Goal: Information Seeking & Learning: Learn about a topic

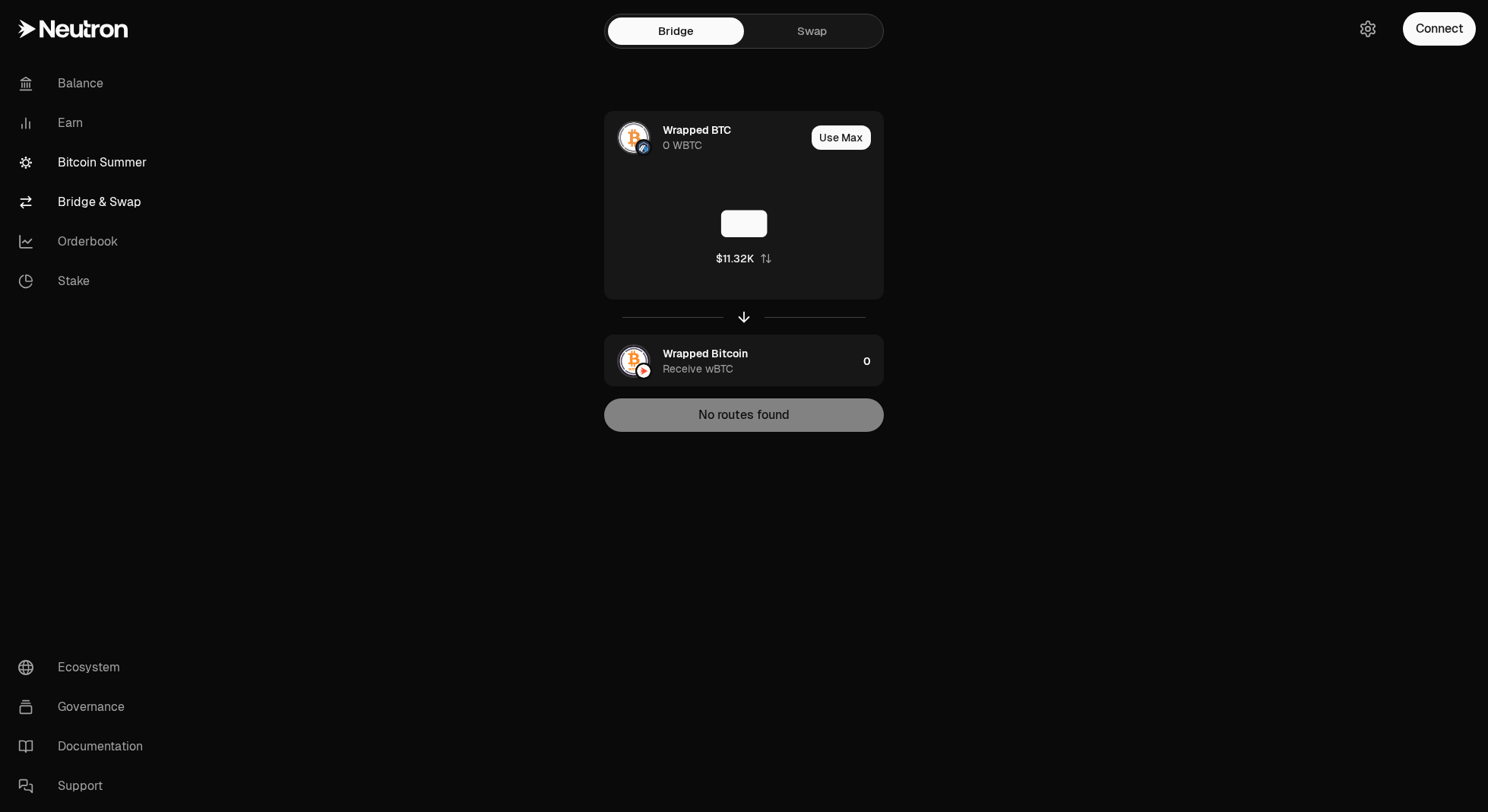
click at [78, 148] on link "Bitcoin Summer" at bounding box center [85, 163] width 158 height 39
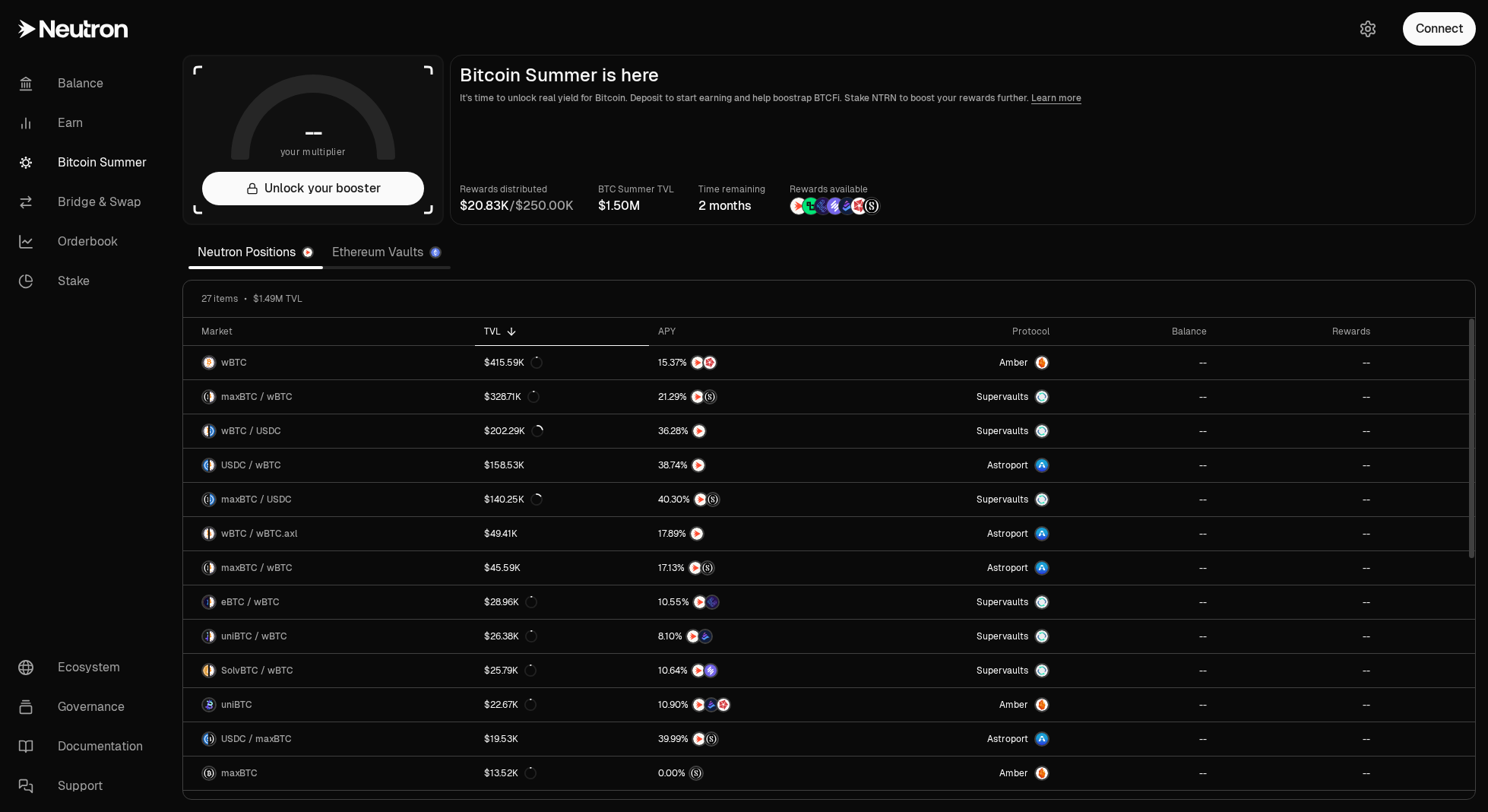
click at [367, 251] on link "Ethereum Vaults" at bounding box center [386, 252] width 128 height 30
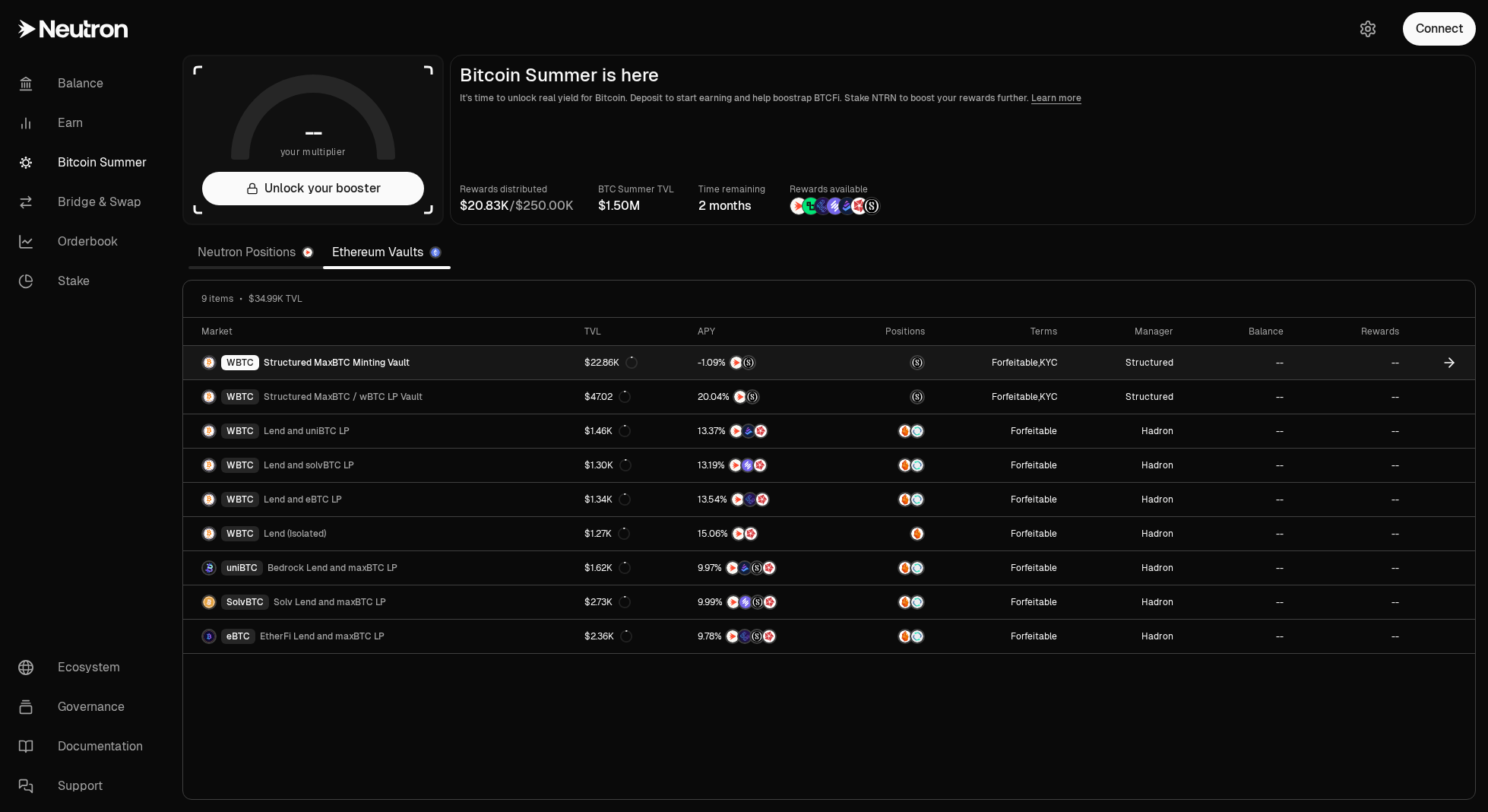
click at [426, 356] on link "WBTC Structured MaxBTC Minting Vault" at bounding box center [379, 362] width 393 height 33
